Goal: Information Seeking & Learning: Learn about a topic

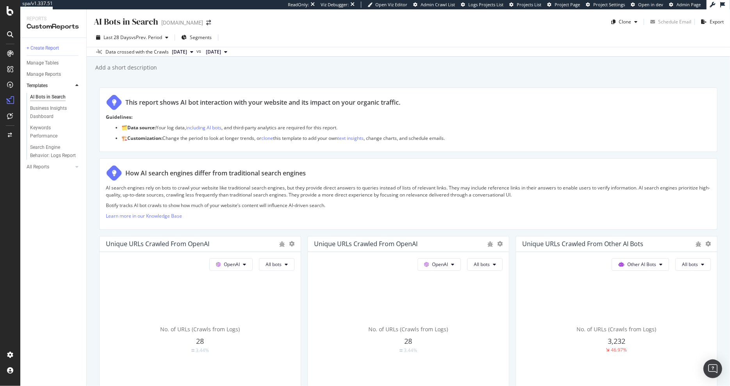
scroll to position [1252, 0]
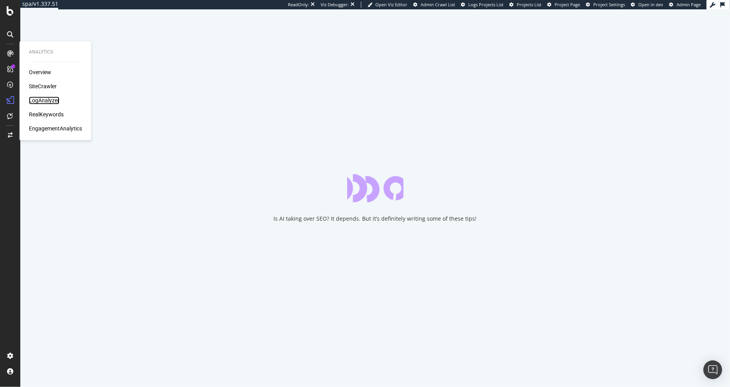
click at [46, 103] on div "LogAnalyzer" at bounding box center [44, 100] width 30 height 8
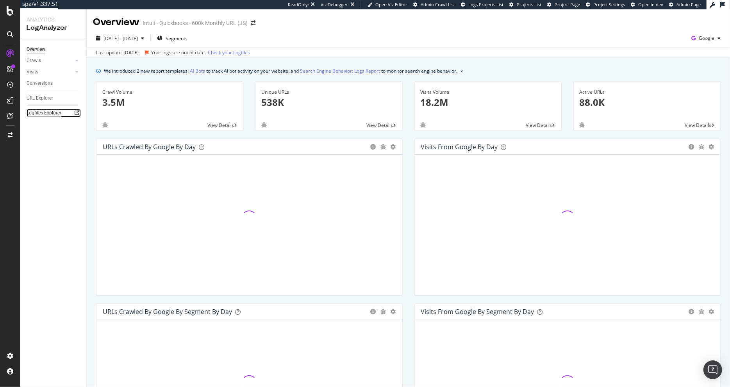
click at [36, 111] on div "Logfiles Explorer" at bounding box center [44, 113] width 35 height 8
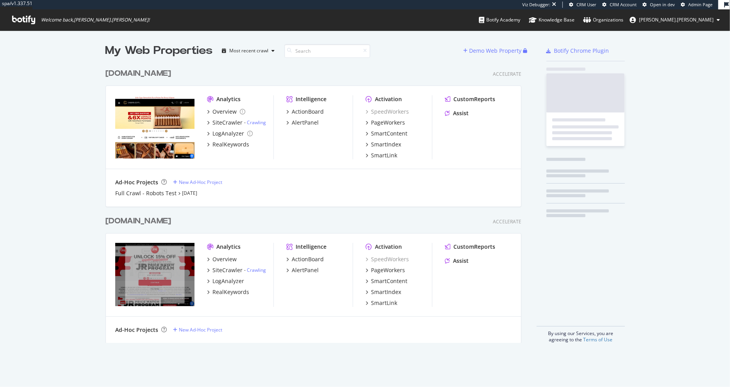
scroll to position [284, 422]
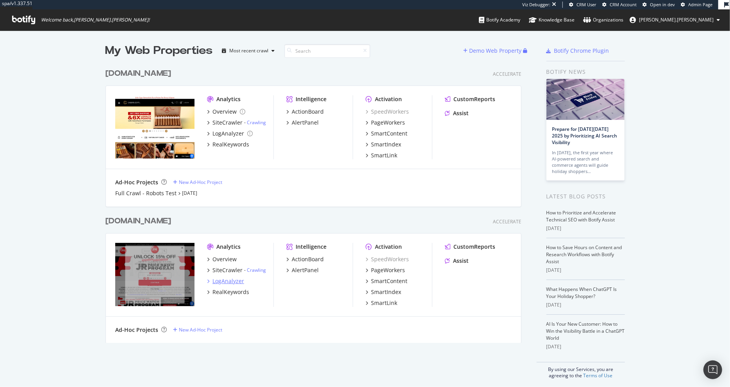
click at [222, 277] on div "LogAnalyzer" at bounding box center [228, 281] width 32 height 8
